Goal: Entertainment & Leisure: Browse casually

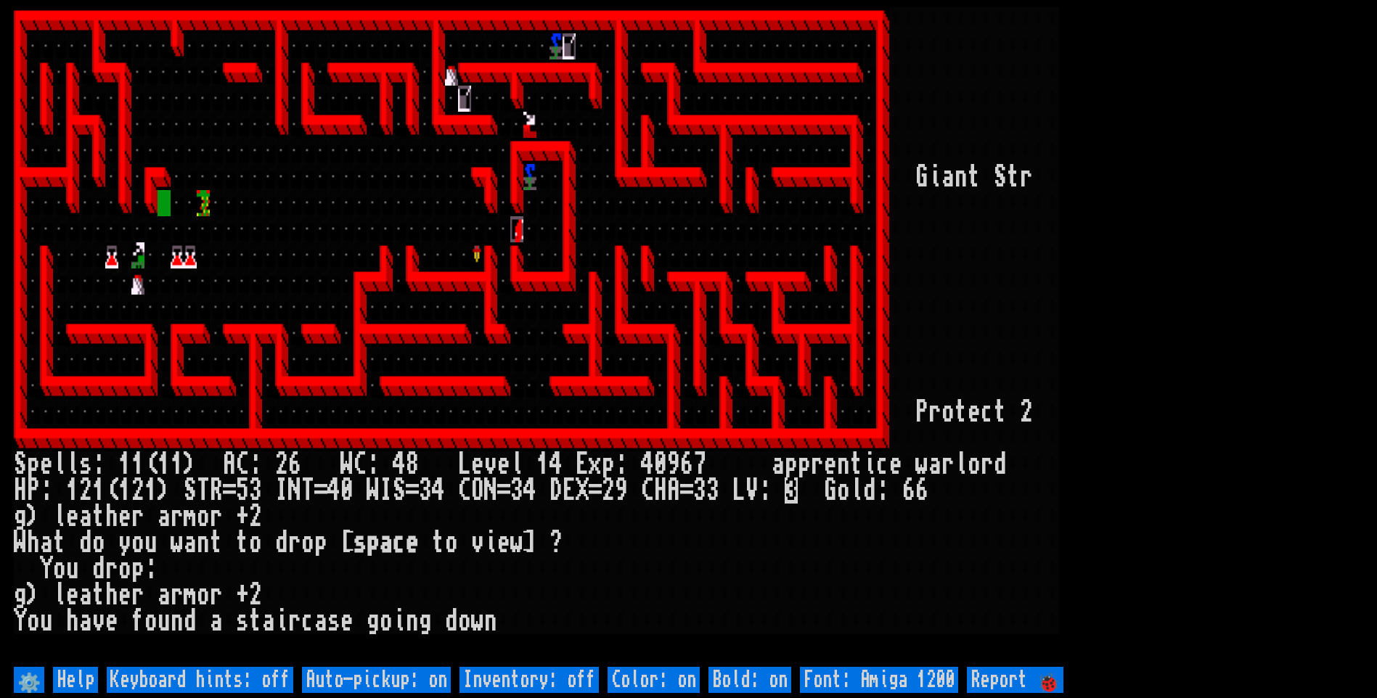
click at [415, 684] on off "Auto-pickup: on" at bounding box center [376, 680] width 149 height 26
type off "Auto-pickup: off"
